Goal: Information Seeking & Learning: Check status

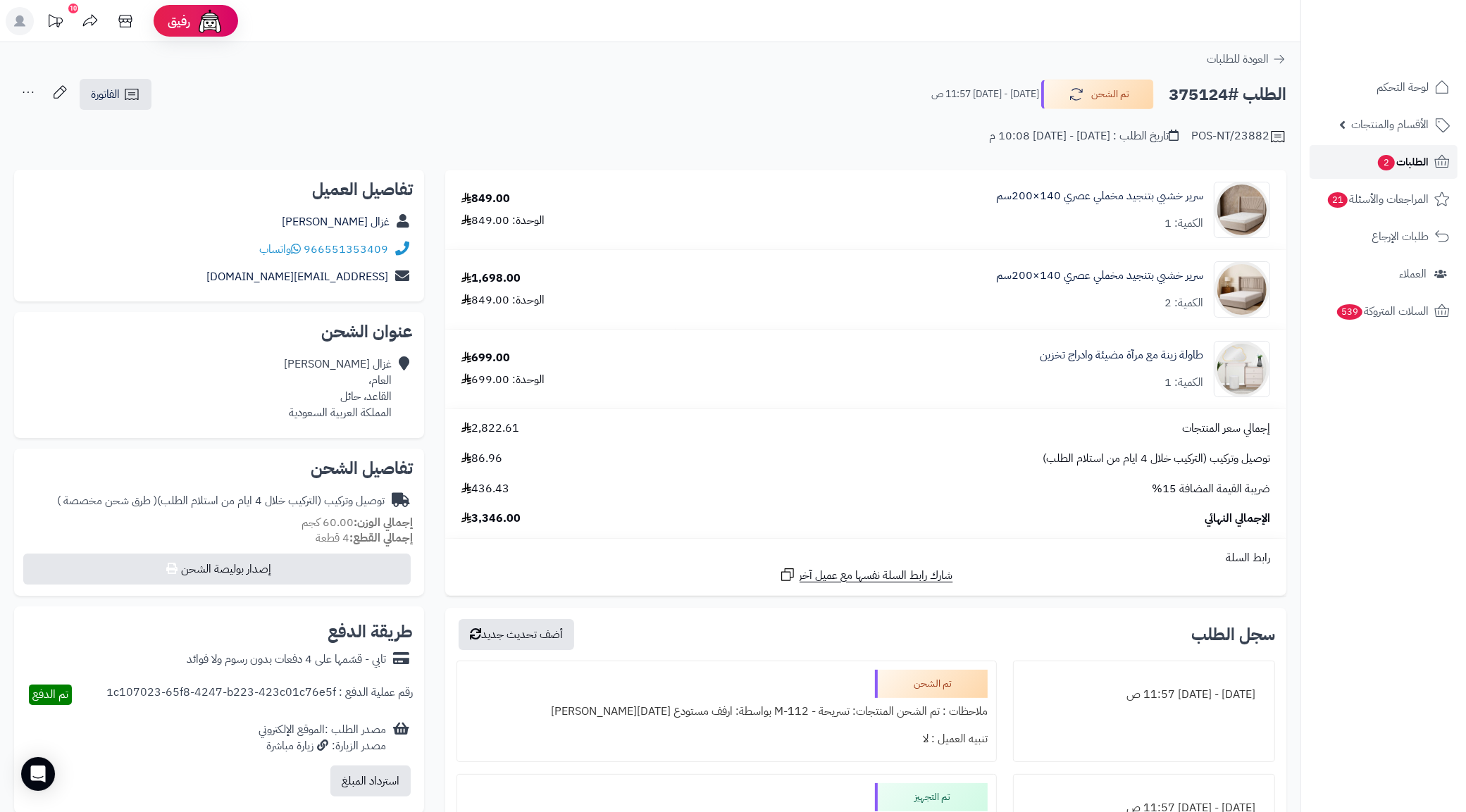
click at [1376, 162] on span "الطلبات 2" at bounding box center [1402, 162] width 52 height 19
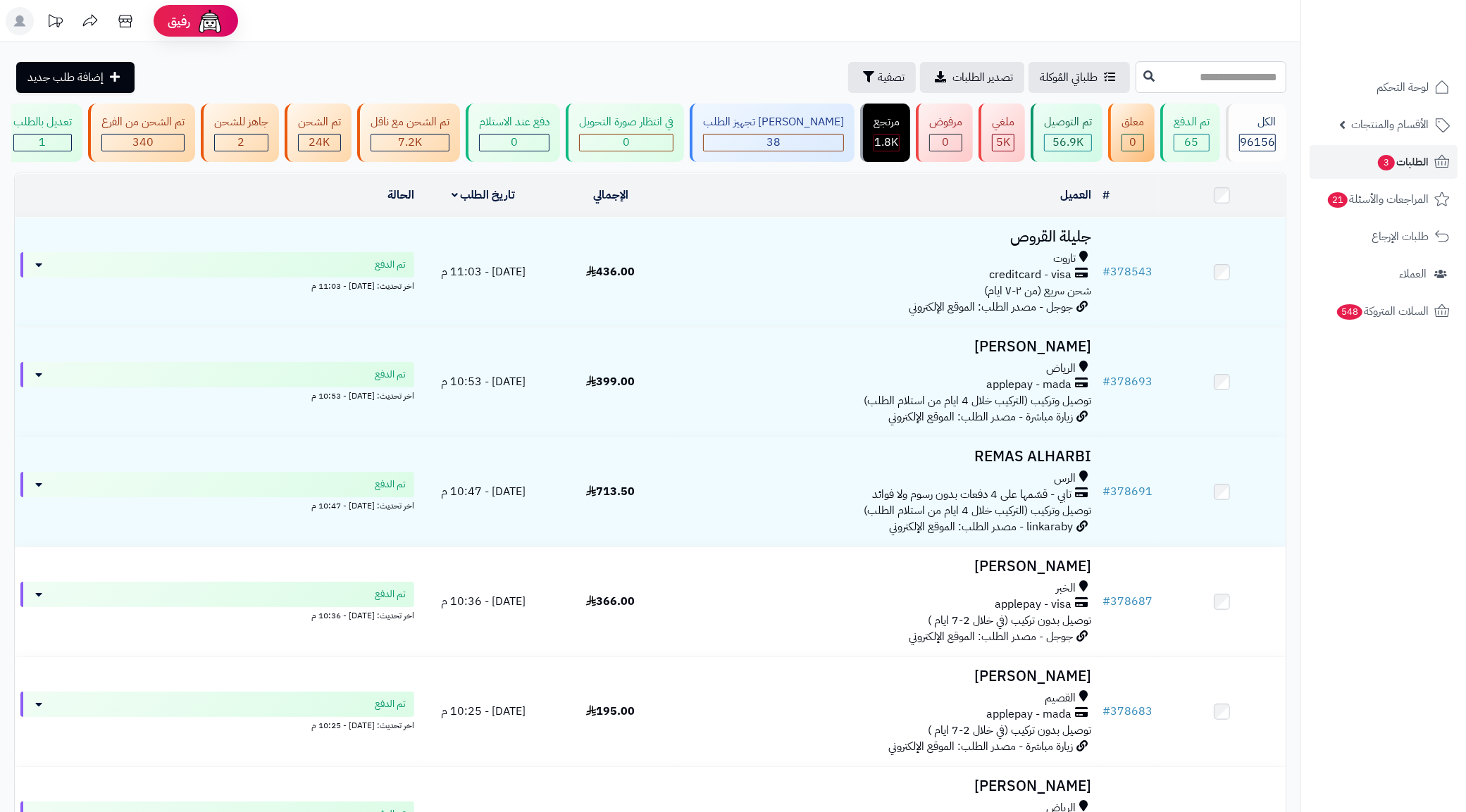
click at [1185, 71] on input "text" at bounding box center [1211, 76] width 151 height 32
paste input "******"
type input "******"
